Goal: Task Accomplishment & Management: Manage account settings

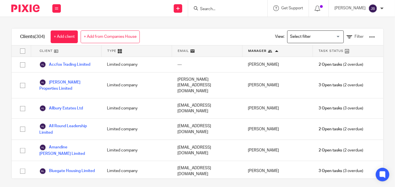
scroll to position [1721, 0]
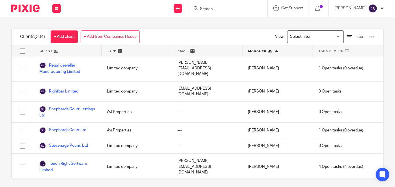
click at [228, 12] on div at bounding box center [227, 8] width 79 height 17
click at [232, 10] on input "Search" at bounding box center [224, 9] width 51 height 5
type input "multi plumber"
click at [248, 23] on link at bounding box center [233, 22] width 70 height 8
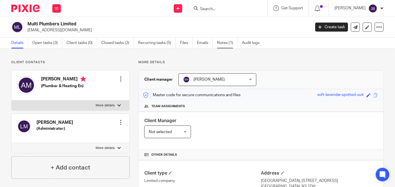
click at [220, 44] on link "Notes (1)" at bounding box center [227, 43] width 21 height 11
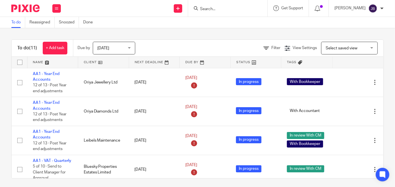
click at [230, 12] on form at bounding box center [229, 8] width 60 height 7
click at [230, 7] on input "Search" at bounding box center [224, 9] width 51 height 5
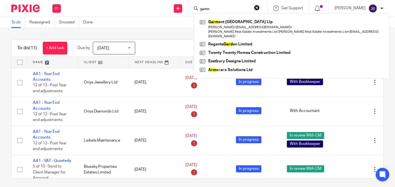
type input "garm"
click button "submit" at bounding box center [0, 0] width 0 height 0
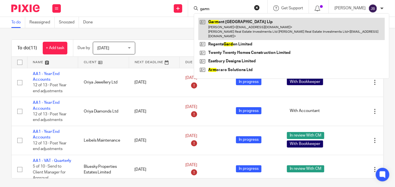
click at [272, 30] on link at bounding box center [291, 29] width 186 height 22
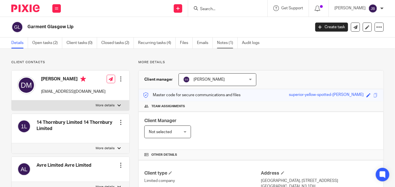
click at [231, 40] on link "Notes (1)" at bounding box center [227, 43] width 21 height 11
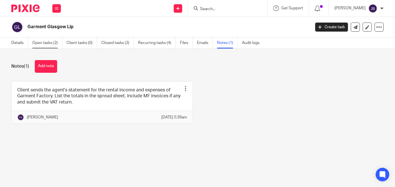
click at [47, 42] on link "Open tasks (2)" at bounding box center [47, 43] width 30 height 11
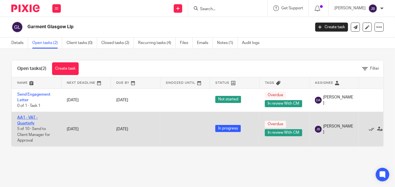
click at [29, 118] on link "AA1 - VAT - Quarterly" at bounding box center [27, 121] width 20 height 10
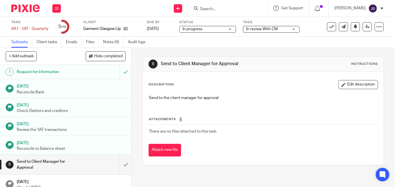
click at [277, 29] on span "In review With CM" at bounding box center [262, 29] width 32 height 4
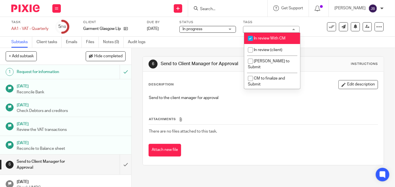
click at [270, 39] on span "In review With CM" at bounding box center [270, 38] width 32 height 4
checkbox input "false"
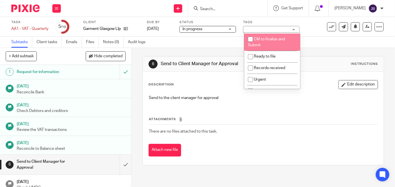
scroll to position [51, 0]
click at [263, 41] on li "Ready to file" at bounding box center [272, 45] width 56 height 12
checkbox input "true"
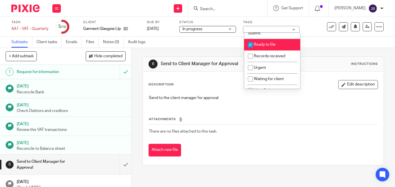
click at [204, 31] on span "In progress" at bounding box center [203, 29] width 42 height 6
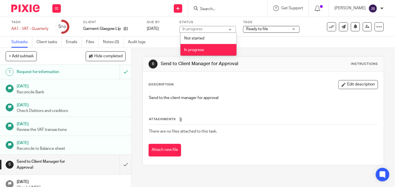
click at [207, 51] on li "In progress" at bounding box center [208, 50] width 56 height 12
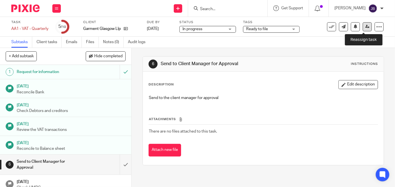
click at [365, 28] on icon at bounding box center [367, 27] width 4 height 4
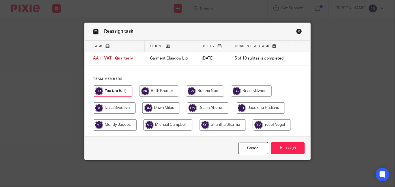
click at [232, 125] on input "radio" at bounding box center [222, 125] width 47 height 11
radio input "true"
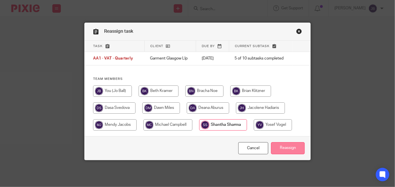
click at [290, 150] on input "Reassign" at bounding box center [288, 148] width 34 height 12
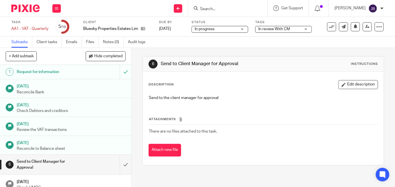
click at [250, 9] on input "Search" at bounding box center [224, 9] width 51 height 5
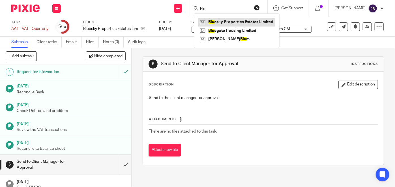
type input "blu"
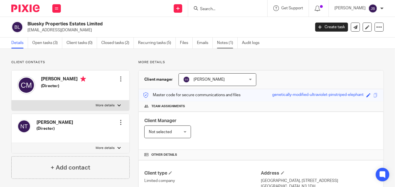
click at [226, 44] on link "Notes (1)" at bounding box center [227, 43] width 21 height 11
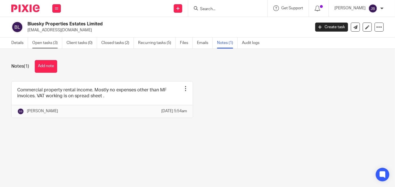
click at [52, 43] on link "Open tasks (3)" at bounding box center [47, 43] width 30 height 11
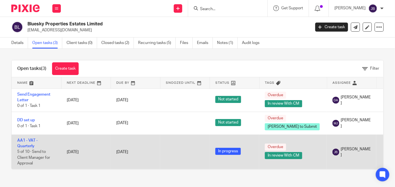
click at [34, 143] on td "AA1 - VAT - Quarterly 5 of 10 · Send to Client Manager for Approval" at bounding box center [36, 152] width 49 height 35
click at [31, 145] on link "AA1 - VAT - Quarterly" at bounding box center [27, 144] width 20 height 10
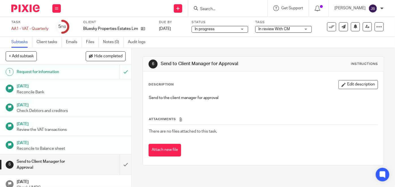
click at [289, 26] on div "In review With CM" at bounding box center [283, 29] width 57 height 7
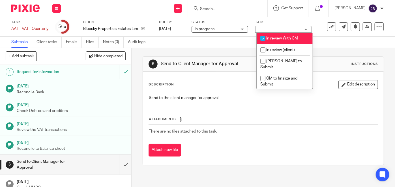
click at [287, 37] on span "In review With CM" at bounding box center [282, 38] width 32 height 4
checkbox input "false"
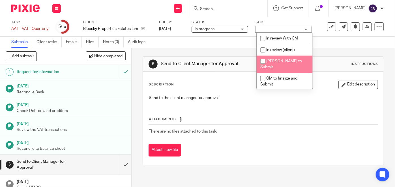
scroll to position [51, 0]
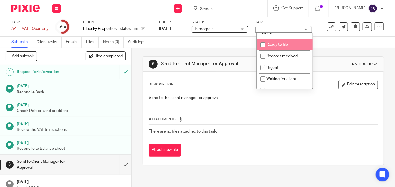
click at [279, 43] on li "Ready to file" at bounding box center [284, 45] width 56 height 12
checkbox input "true"
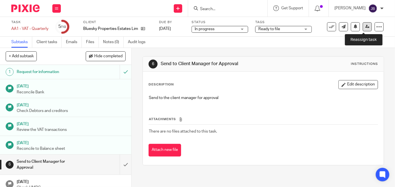
click at [365, 28] on icon at bounding box center [367, 27] width 4 height 4
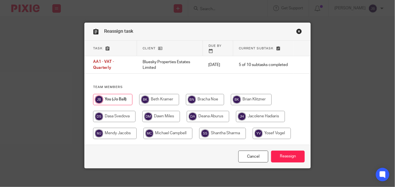
click at [222, 132] on input "radio" at bounding box center [222, 133] width 47 height 11
radio input "true"
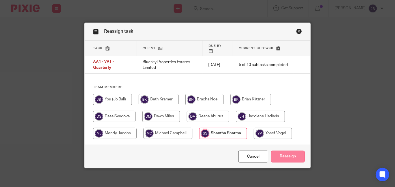
click at [290, 155] on input "Reassign" at bounding box center [288, 157] width 34 height 12
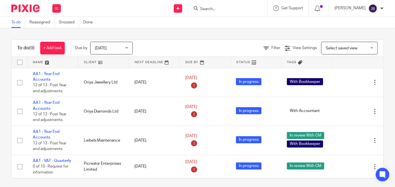
scroll to position [25, 0]
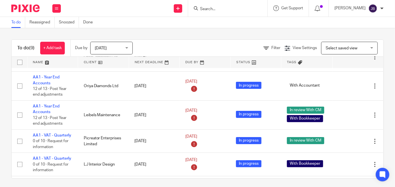
click at [239, 6] on form at bounding box center [229, 8] width 60 height 7
click at [239, 9] on input "Search" at bounding box center [224, 9] width 51 height 5
type input "foxe"
click button "submit" at bounding box center [0, 0] width 0 height 0
click at [247, 22] on link at bounding box center [233, 22] width 70 height 8
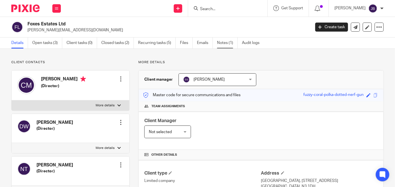
click at [230, 44] on link "Notes (1)" at bounding box center [227, 43] width 21 height 11
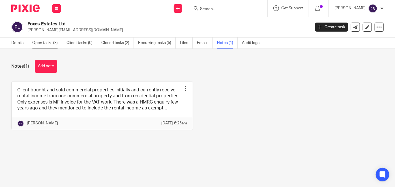
click at [49, 46] on link "Open tasks (3)" at bounding box center [47, 43] width 30 height 11
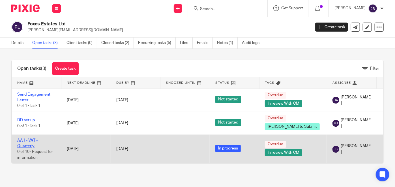
click at [28, 147] on link "AA1 - VAT - Quarterly" at bounding box center [27, 144] width 20 height 10
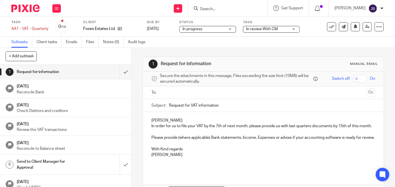
click at [261, 28] on span "In review With CM" at bounding box center [262, 29] width 32 height 4
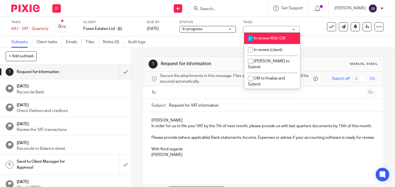
click at [264, 38] on span "In review With CM" at bounding box center [270, 38] width 32 height 4
checkbox input "false"
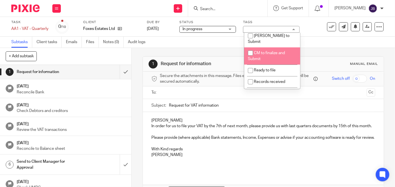
scroll to position [25, 0]
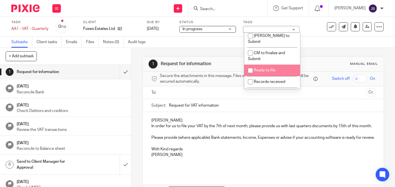
click at [266, 66] on li "Ready to file" at bounding box center [272, 71] width 56 height 12
checkbox input "true"
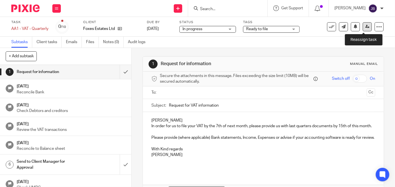
click at [363, 29] on link at bounding box center [366, 26] width 9 height 9
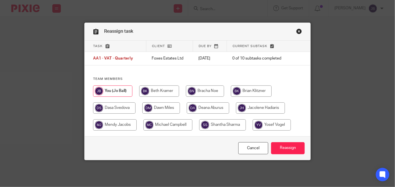
click at [208, 124] on input "radio" at bounding box center [222, 125] width 47 height 11
radio input "true"
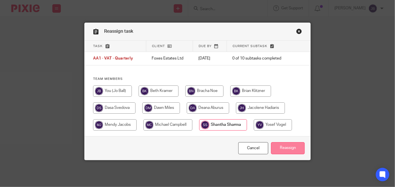
click at [281, 146] on input "Reassign" at bounding box center [288, 148] width 34 height 12
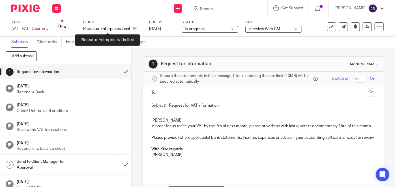
click at [118, 28] on p "Picreator Enterprises Limited" at bounding box center [106, 29] width 47 height 6
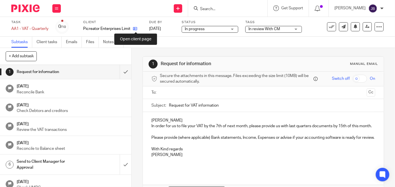
click at [135, 29] on icon at bounding box center [135, 29] width 4 height 4
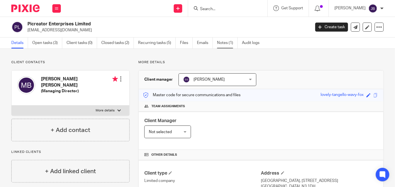
click at [224, 43] on link "Notes (1)" at bounding box center [227, 43] width 21 height 11
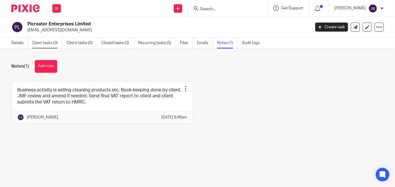
drag, startPoint x: 48, startPoint y: 43, endPoint x: 54, endPoint y: 47, distance: 7.6
click at [48, 43] on link "Open tasks (3)" at bounding box center [47, 43] width 30 height 11
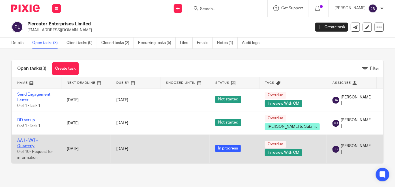
click at [34, 146] on link "AA1 - VAT - Quarterly" at bounding box center [27, 144] width 20 height 10
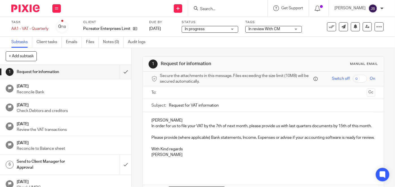
click at [284, 27] on span "In review With CM" at bounding box center [269, 29] width 42 height 6
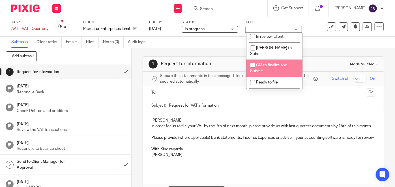
scroll to position [25, 0]
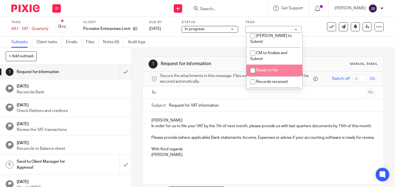
click at [274, 68] on li "Ready to file" at bounding box center [274, 71] width 56 height 12
checkbox input "true"
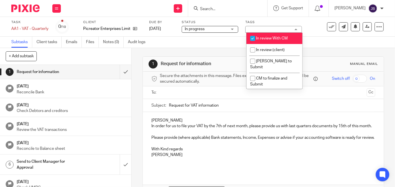
click at [276, 34] on li "In review With CM" at bounding box center [274, 39] width 56 height 12
checkbox input "false"
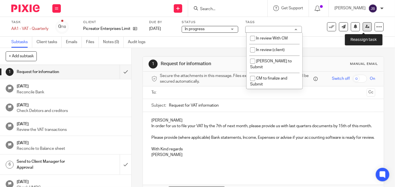
click at [362, 27] on link at bounding box center [366, 26] width 9 height 9
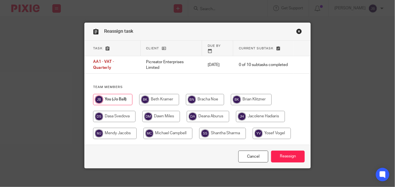
click at [224, 129] on input "radio" at bounding box center [222, 133] width 47 height 11
radio input "true"
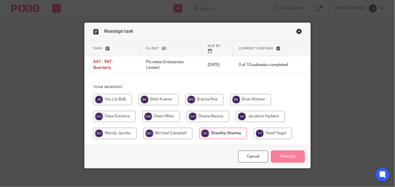
click at [293, 152] on input "Reassign" at bounding box center [288, 157] width 34 height 12
